Goal: Task Accomplishment & Management: Use online tool/utility

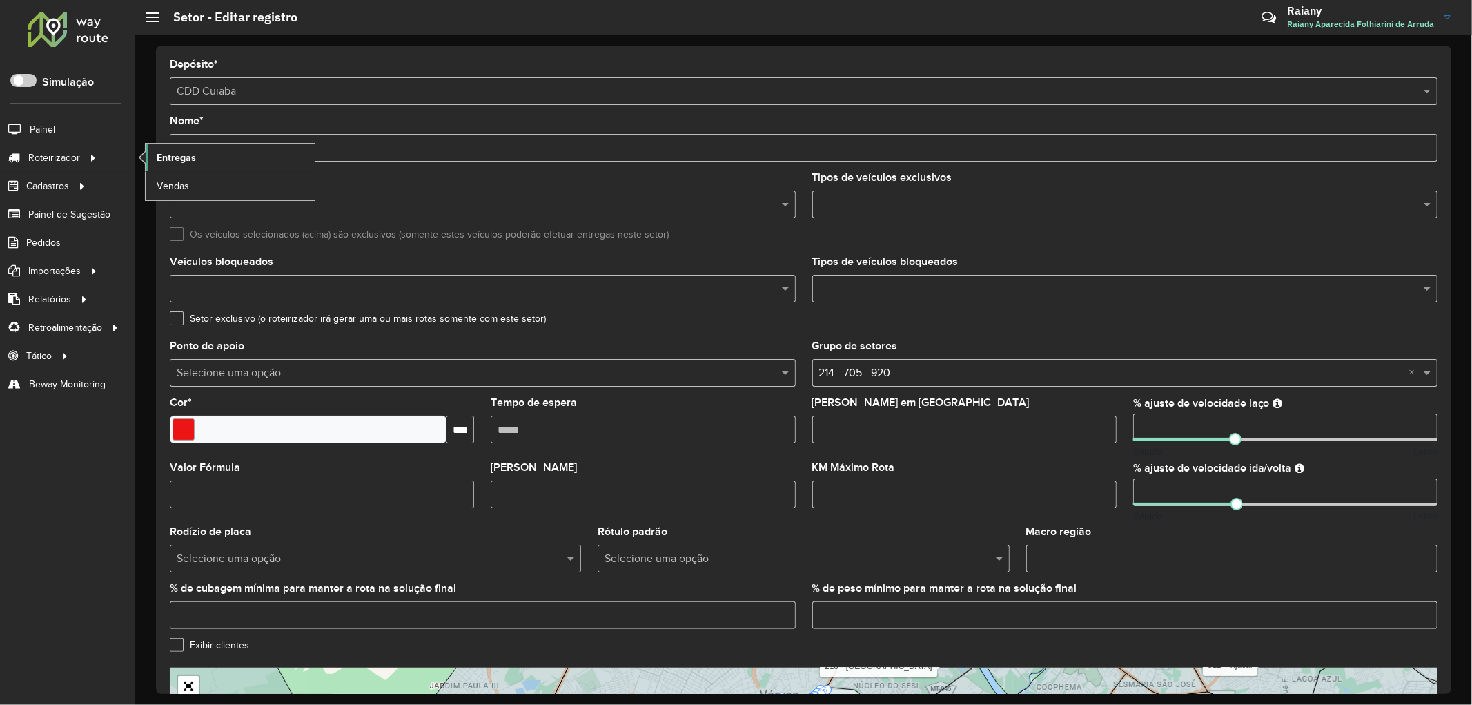
click at [195, 155] on span "Entregas" at bounding box center [176, 157] width 39 height 14
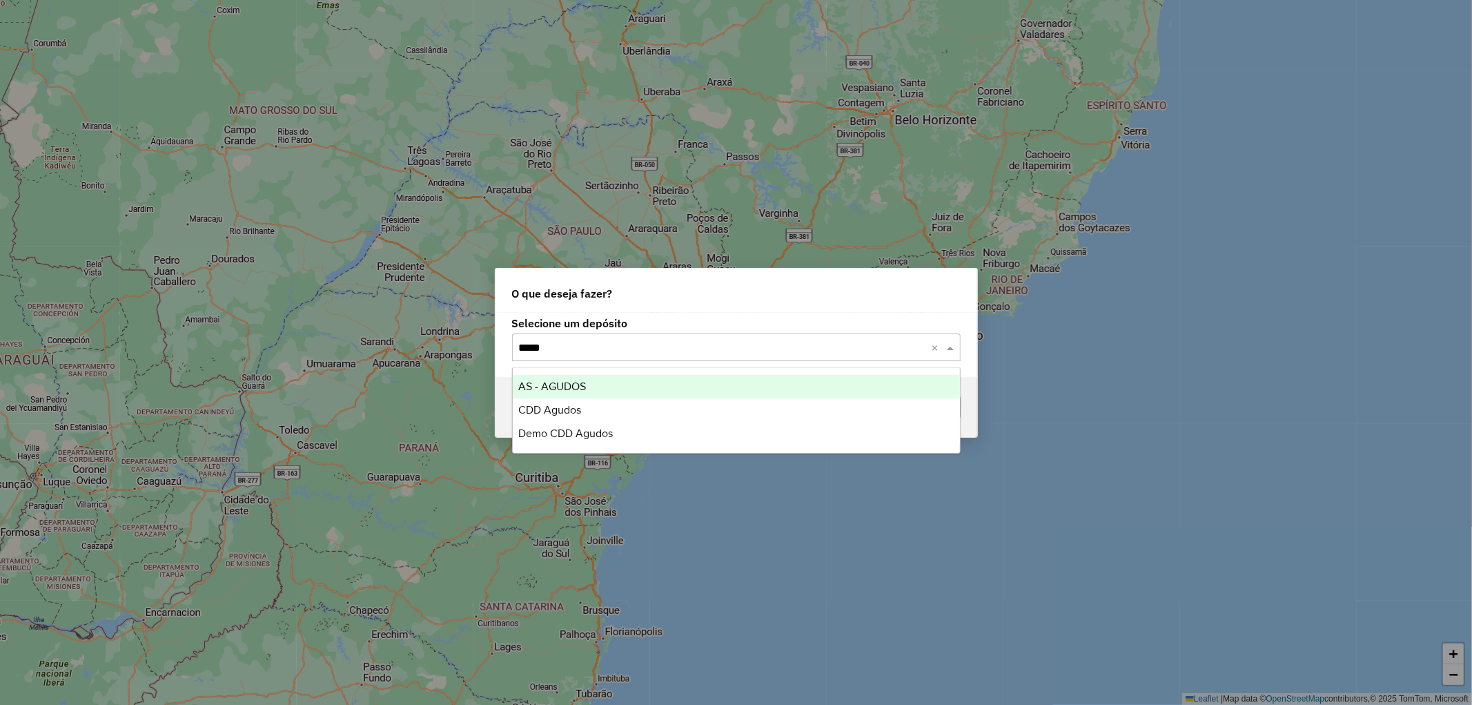
type input "******"
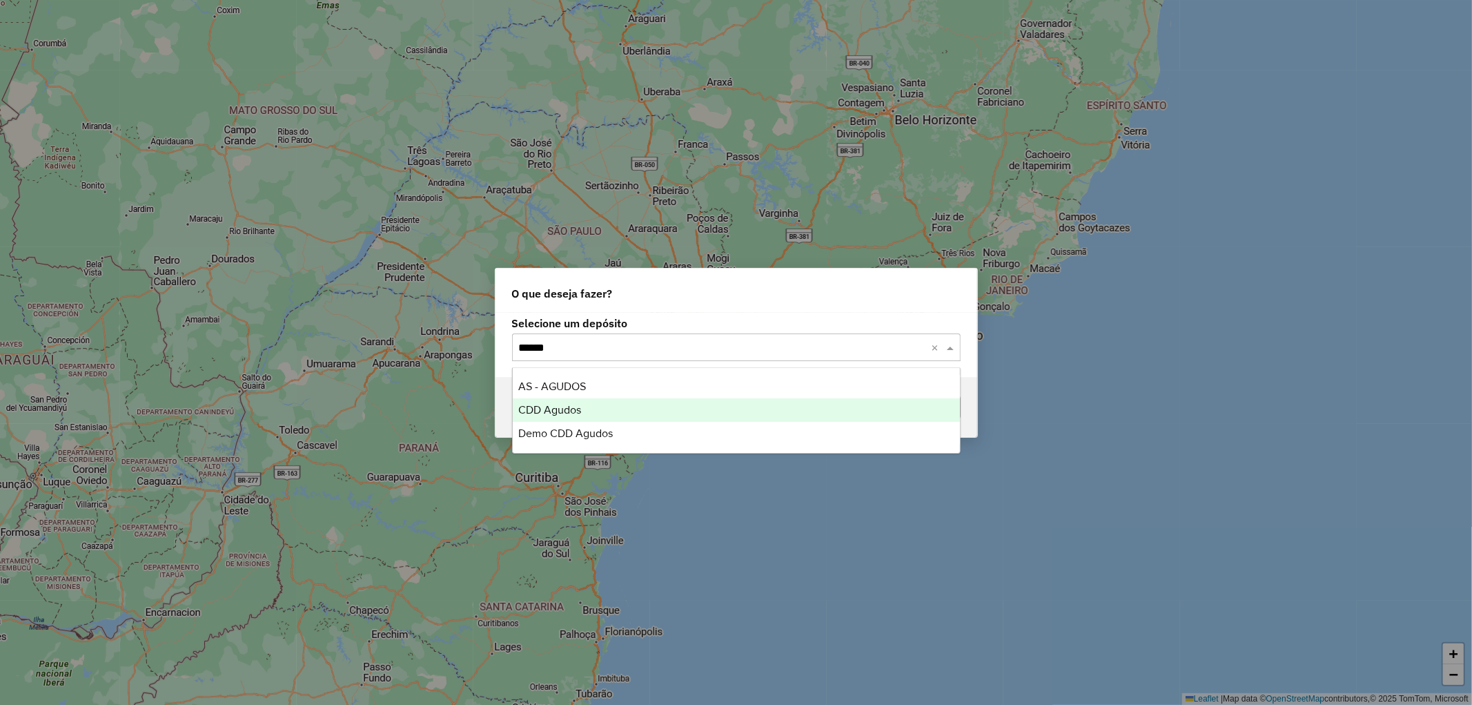
click at [597, 405] on div "CDD Agudos" at bounding box center [736, 409] width 447 height 23
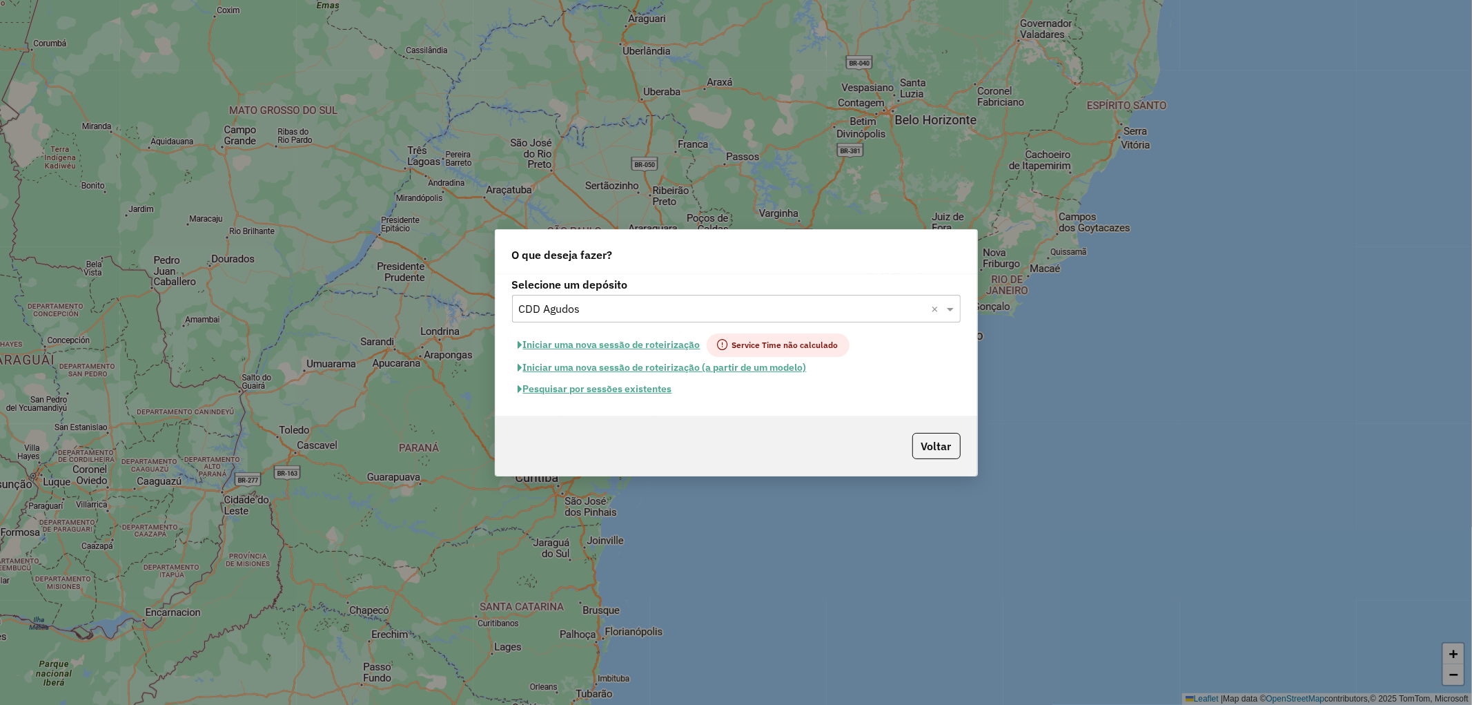
click at [605, 391] on button "Pesquisar por sessões existentes" at bounding box center [595, 388] width 166 height 21
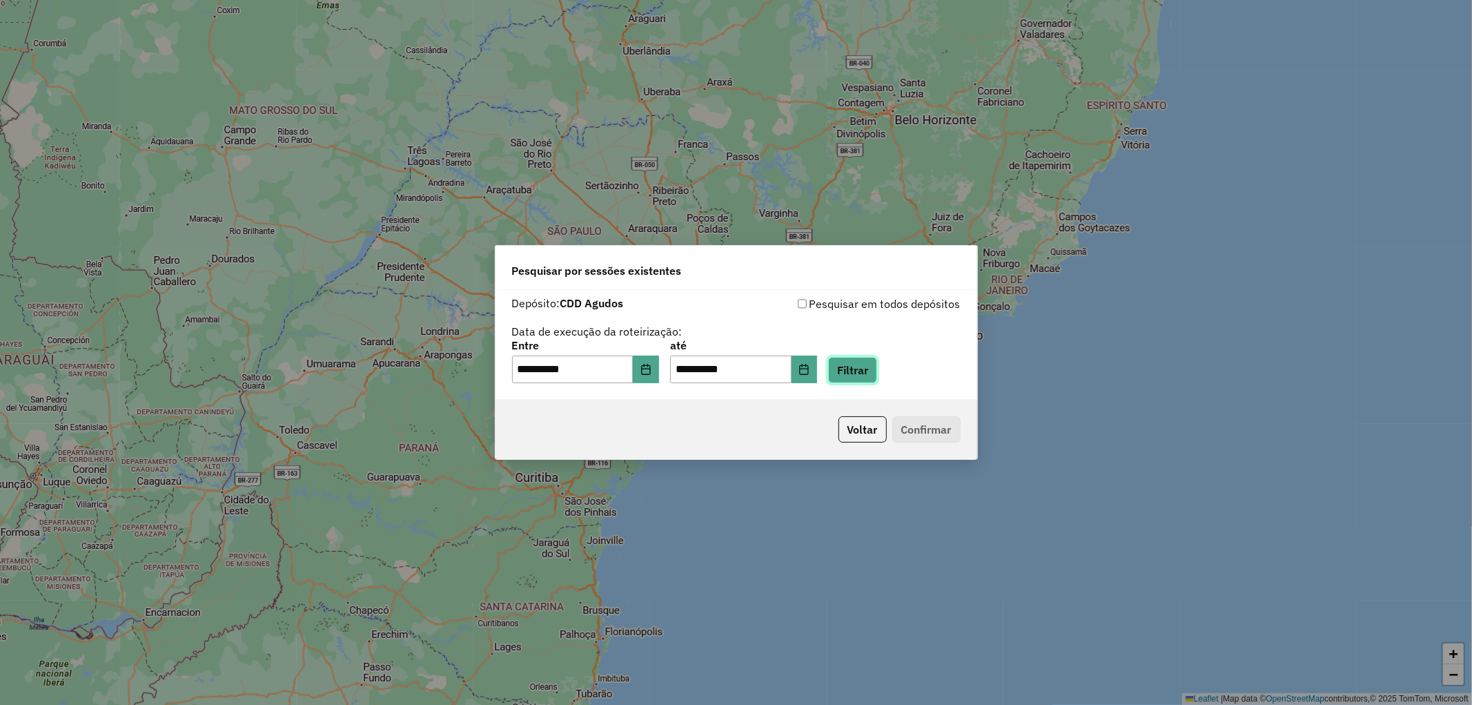
click at [868, 374] on button "Filtrar" at bounding box center [852, 370] width 49 height 26
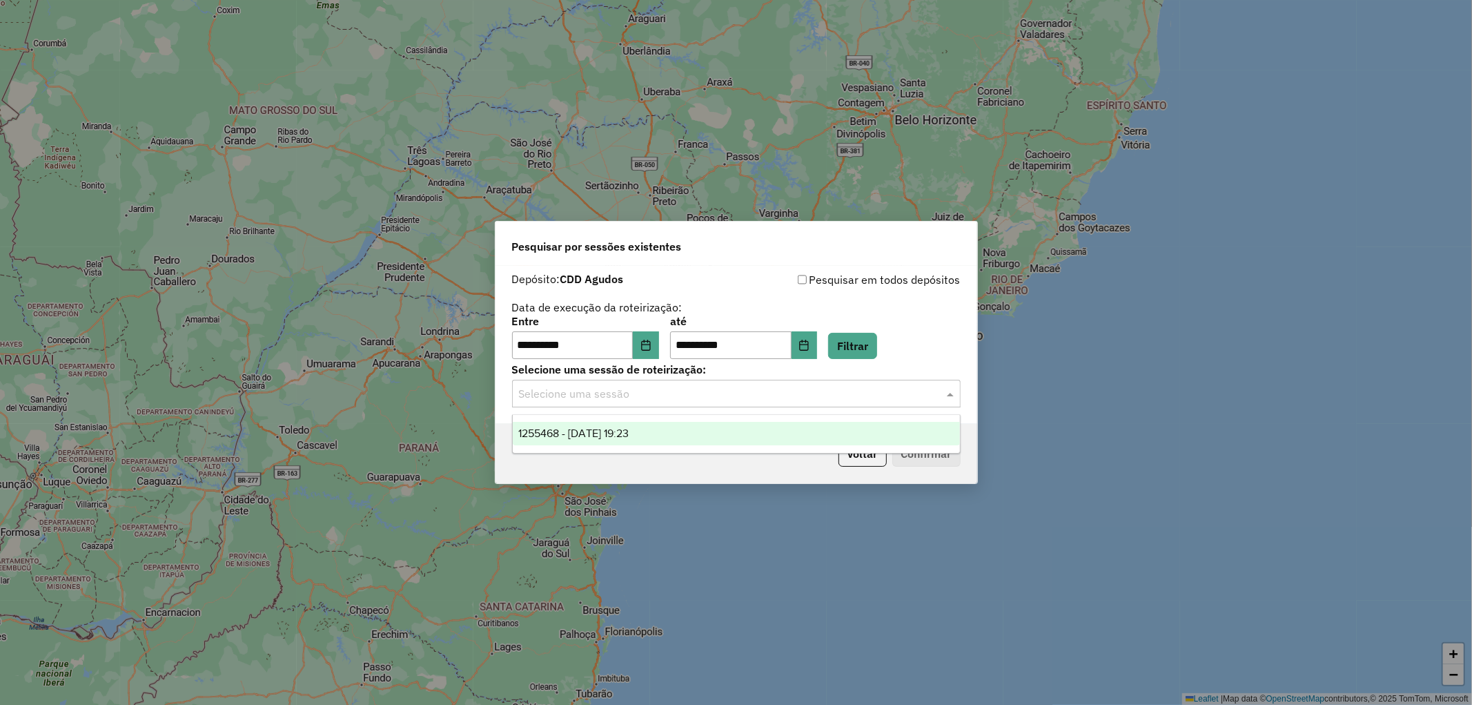
click at [612, 399] on input "text" at bounding box center [722, 394] width 407 height 17
click at [605, 431] on span "1255468 - 29/08/2025 19:23" at bounding box center [573, 433] width 110 height 12
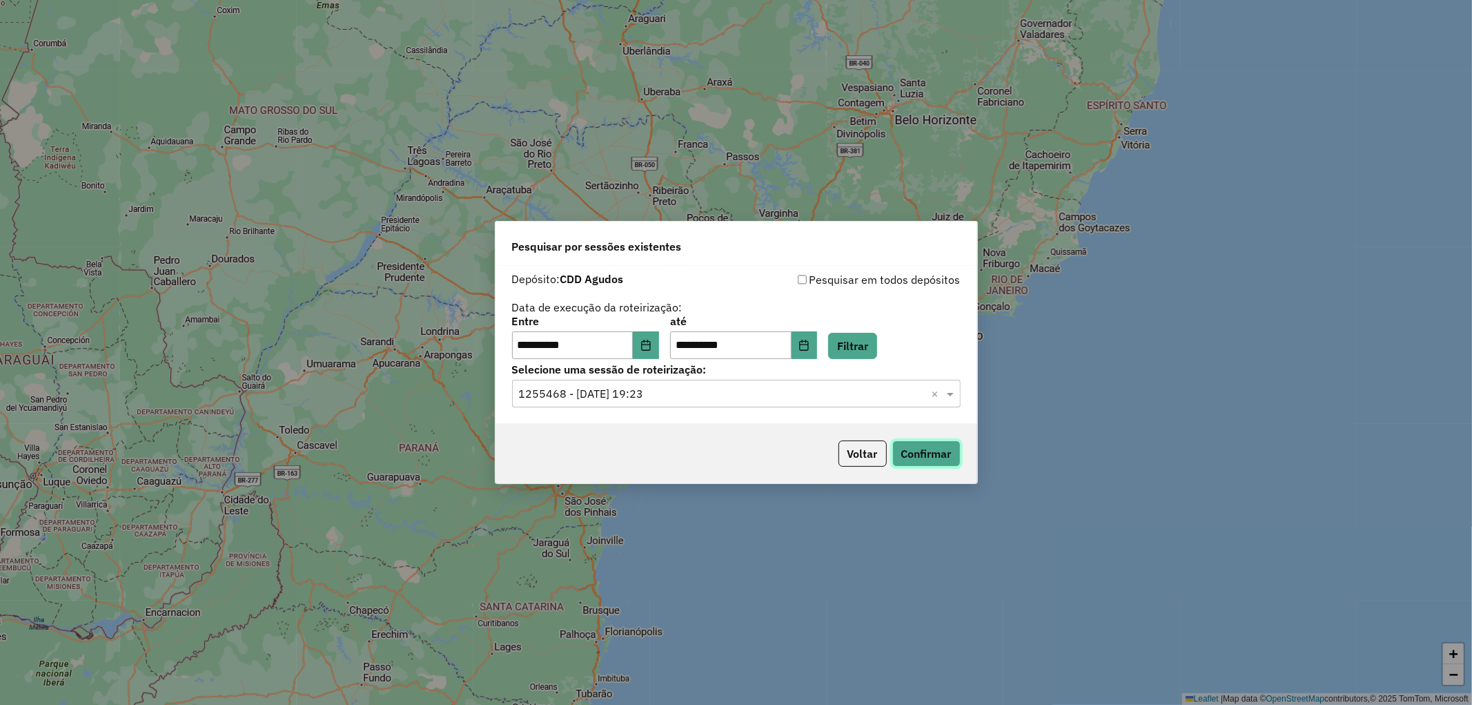
click at [930, 458] on button "Confirmar" at bounding box center [926, 453] width 68 height 26
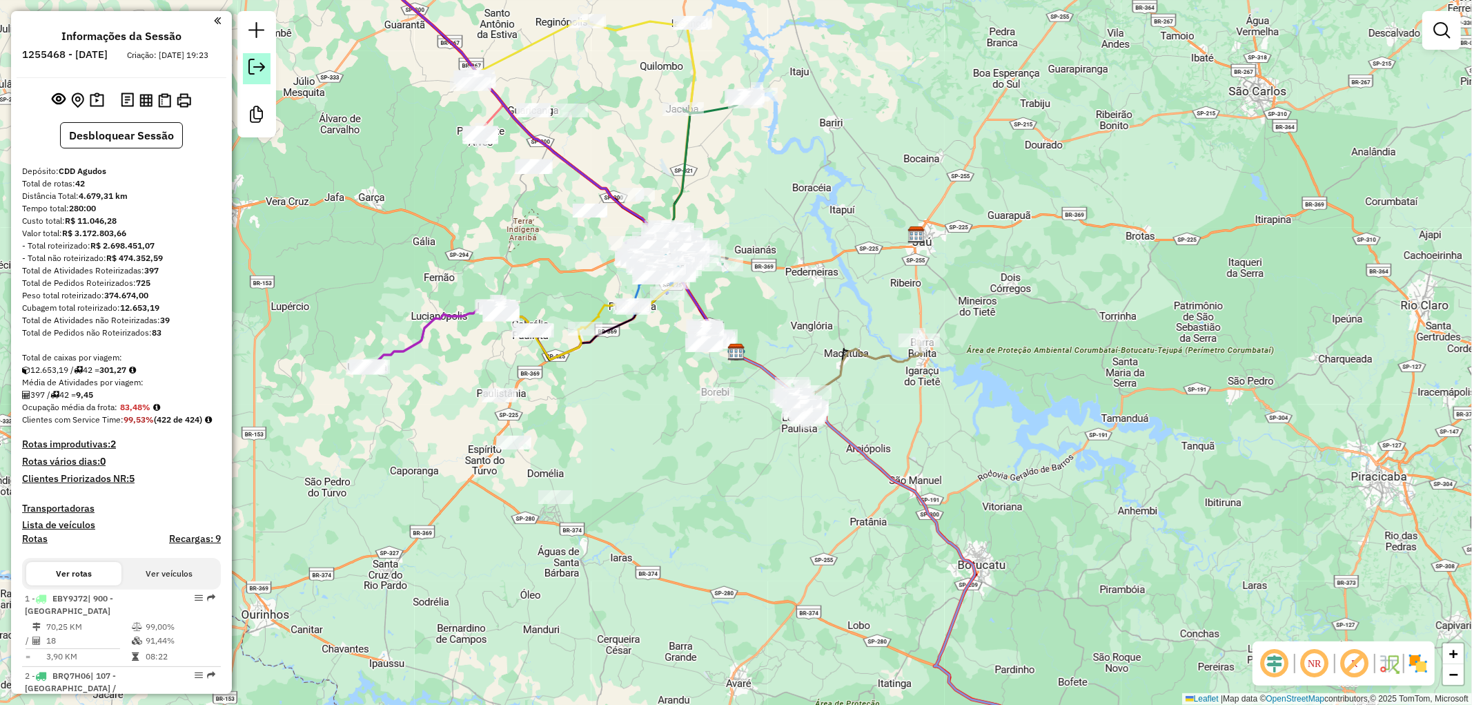
click at [264, 81] on link at bounding box center [257, 68] width 28 height 31
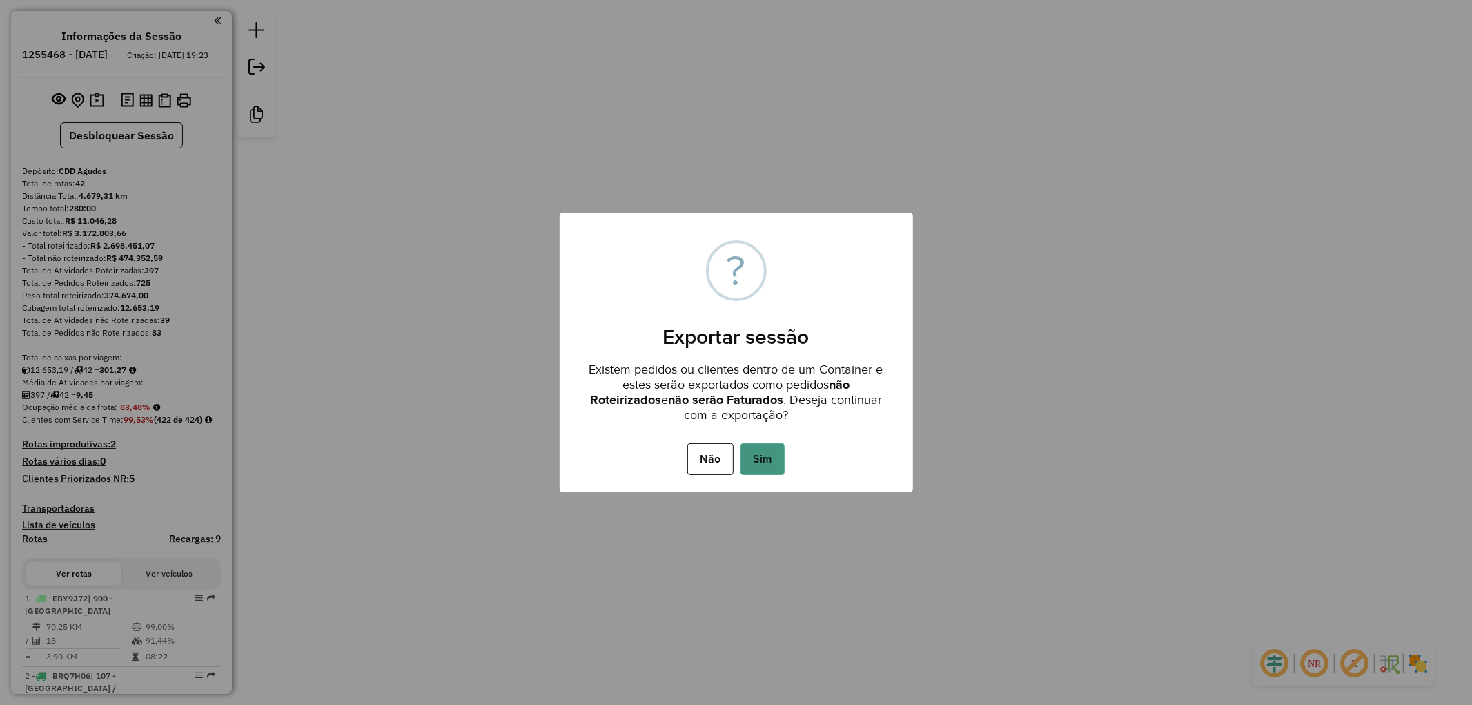
click at [773, 449] on button "Sim" at bounding box center [763, 459] width 44 height 32
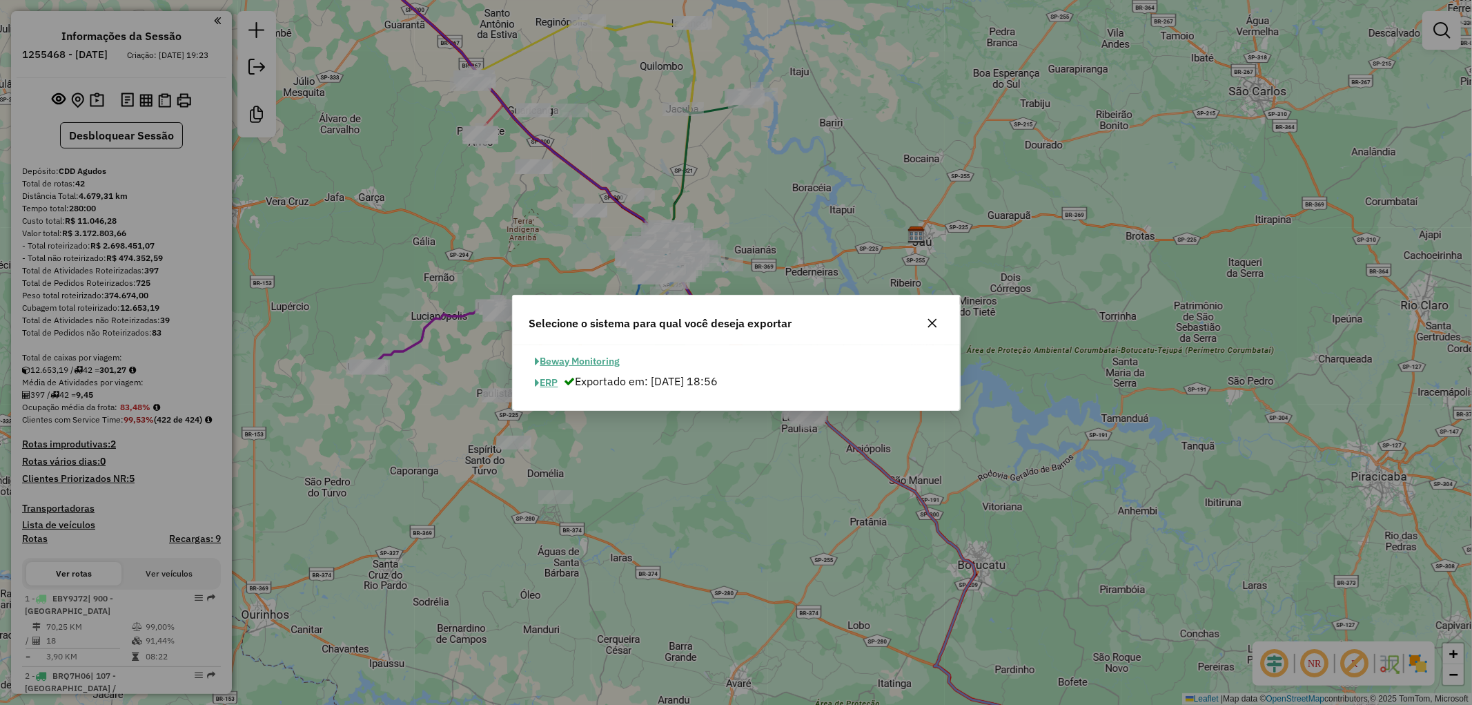
click at [939, 322] on button "button" at bounding box center [932, 323] width 22 height 22
